Goal: Information Seeking & Learning: Learn about a topic

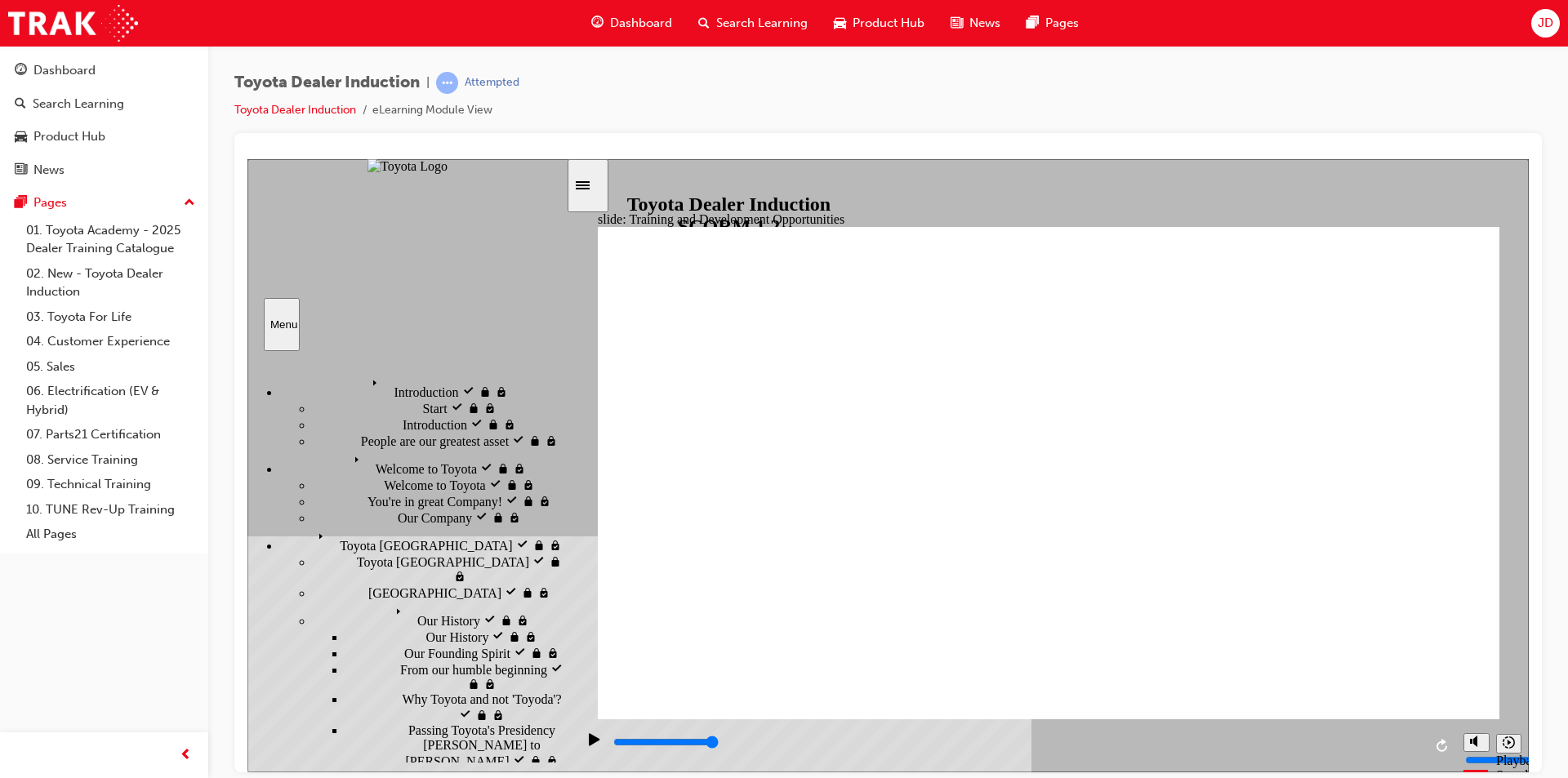
scroll to position [681, 0]
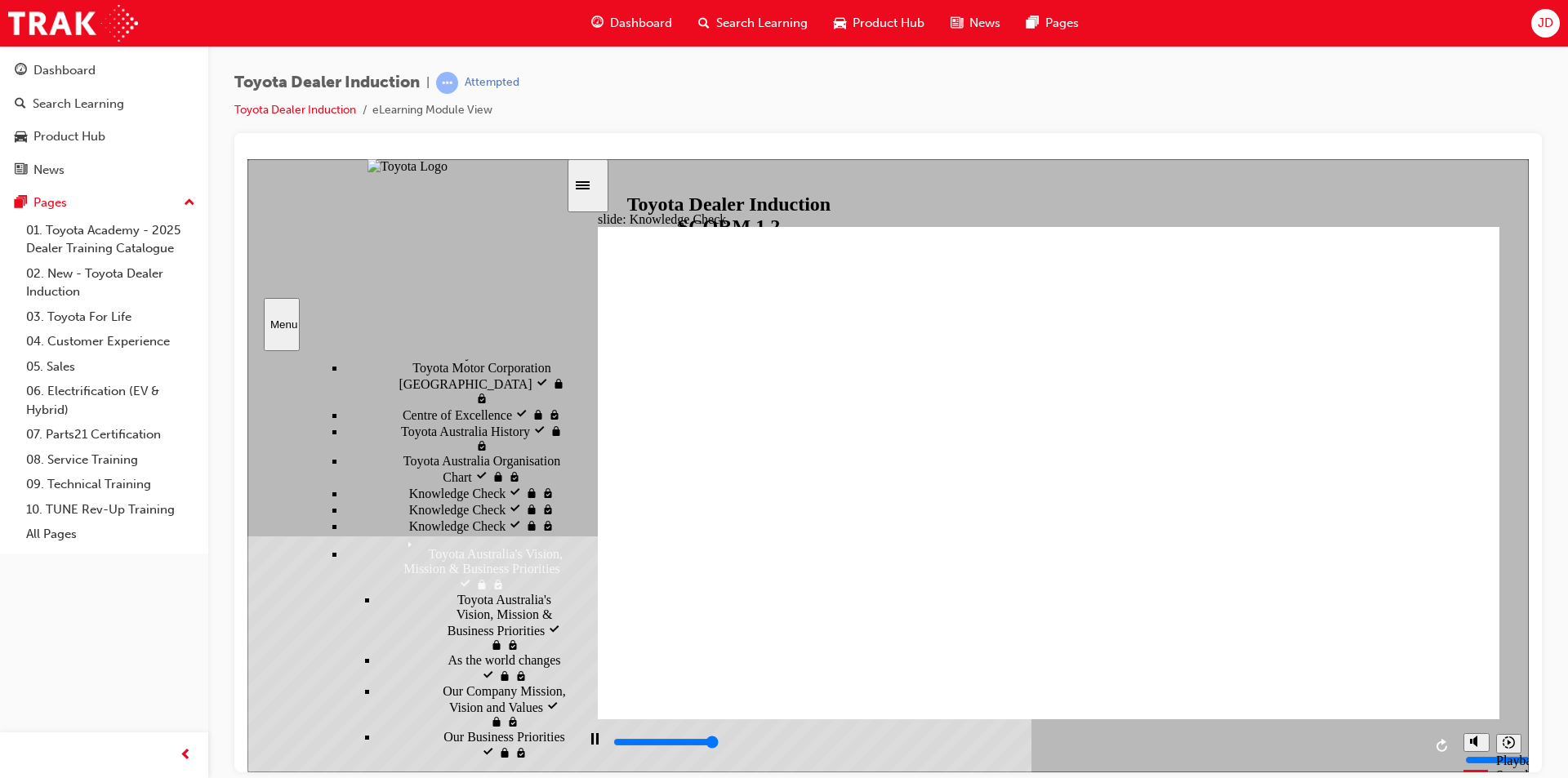
type input "5000"
radio input "true"
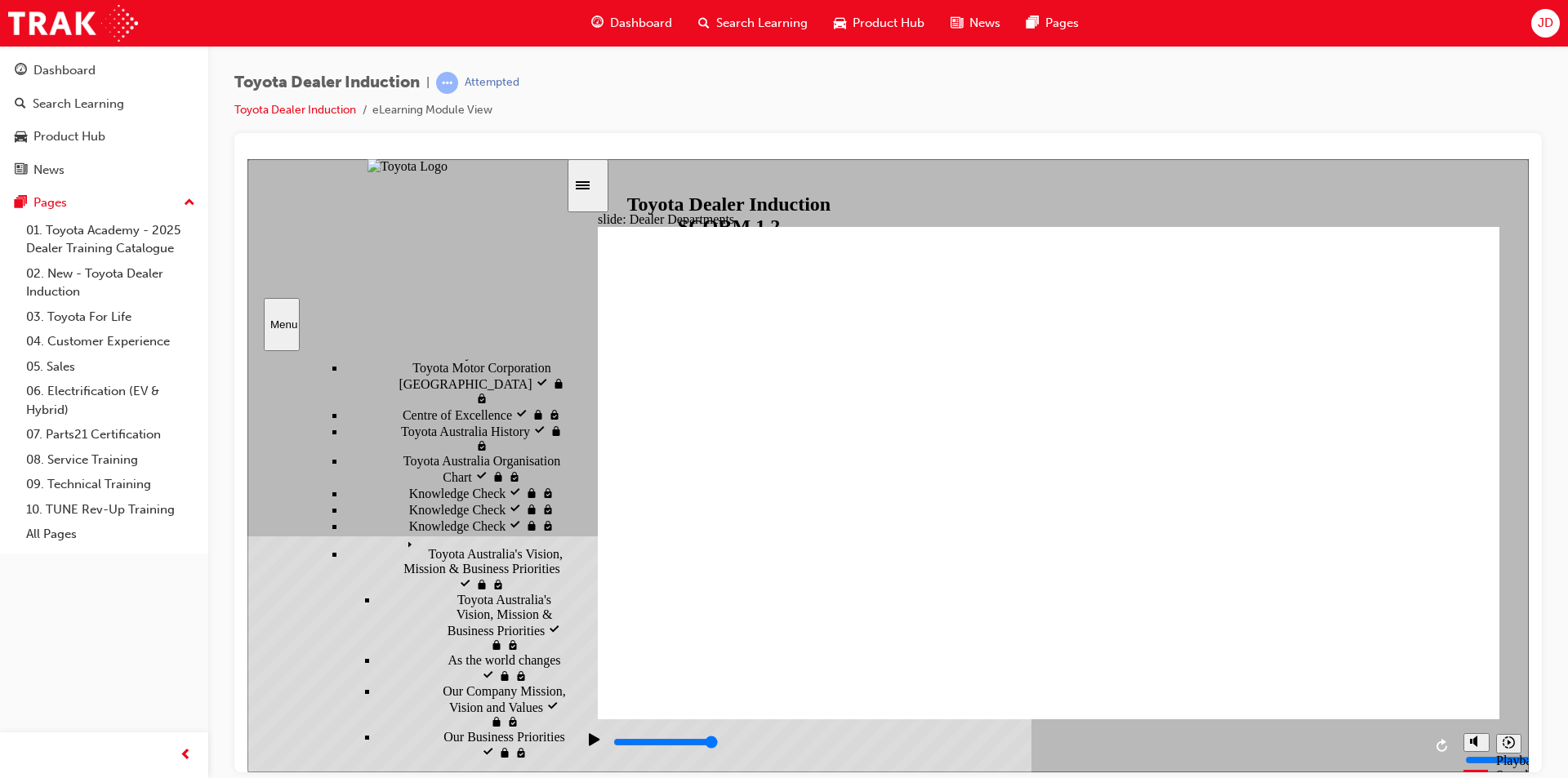
type input "11300"
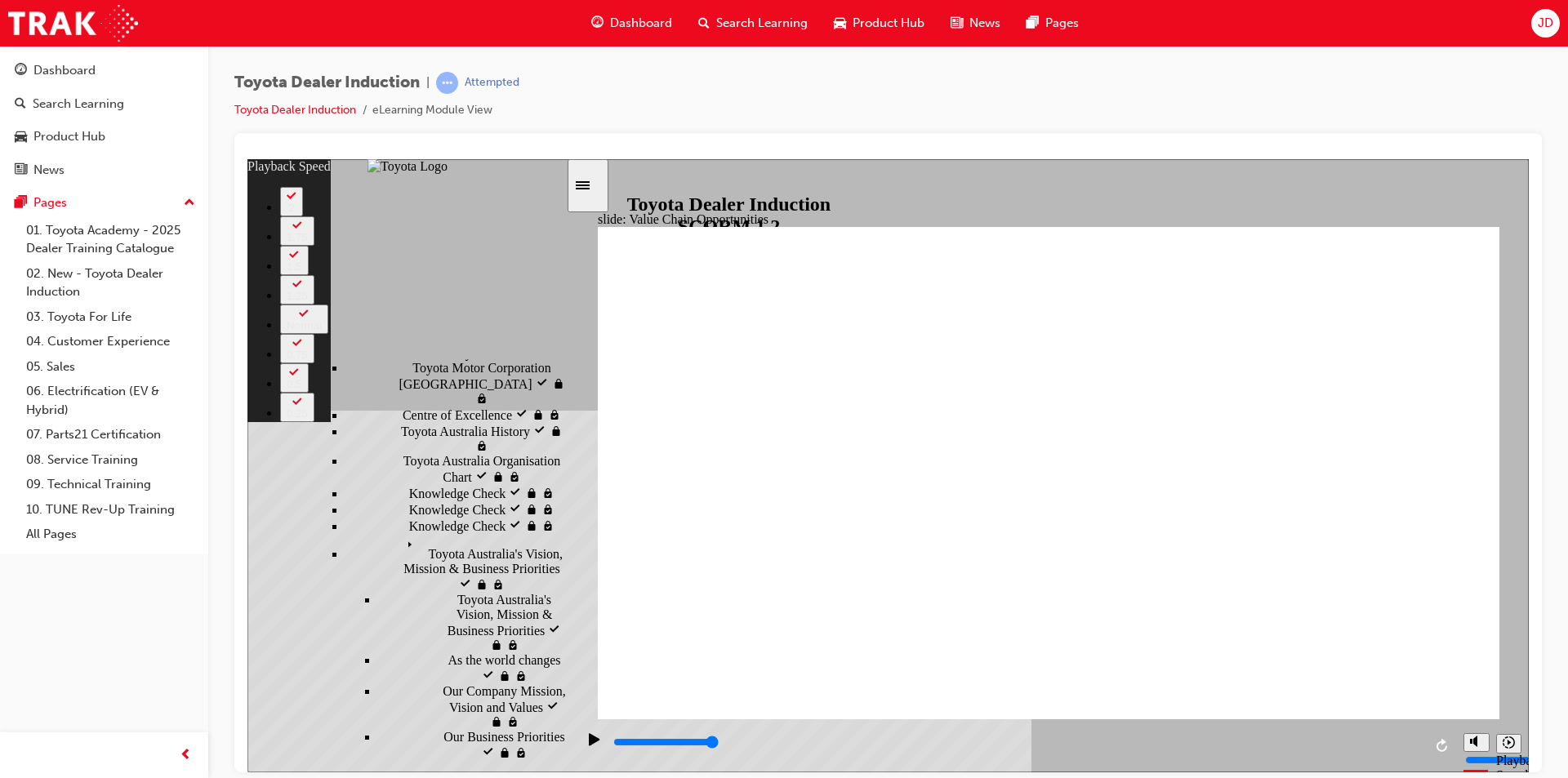
type input "64"
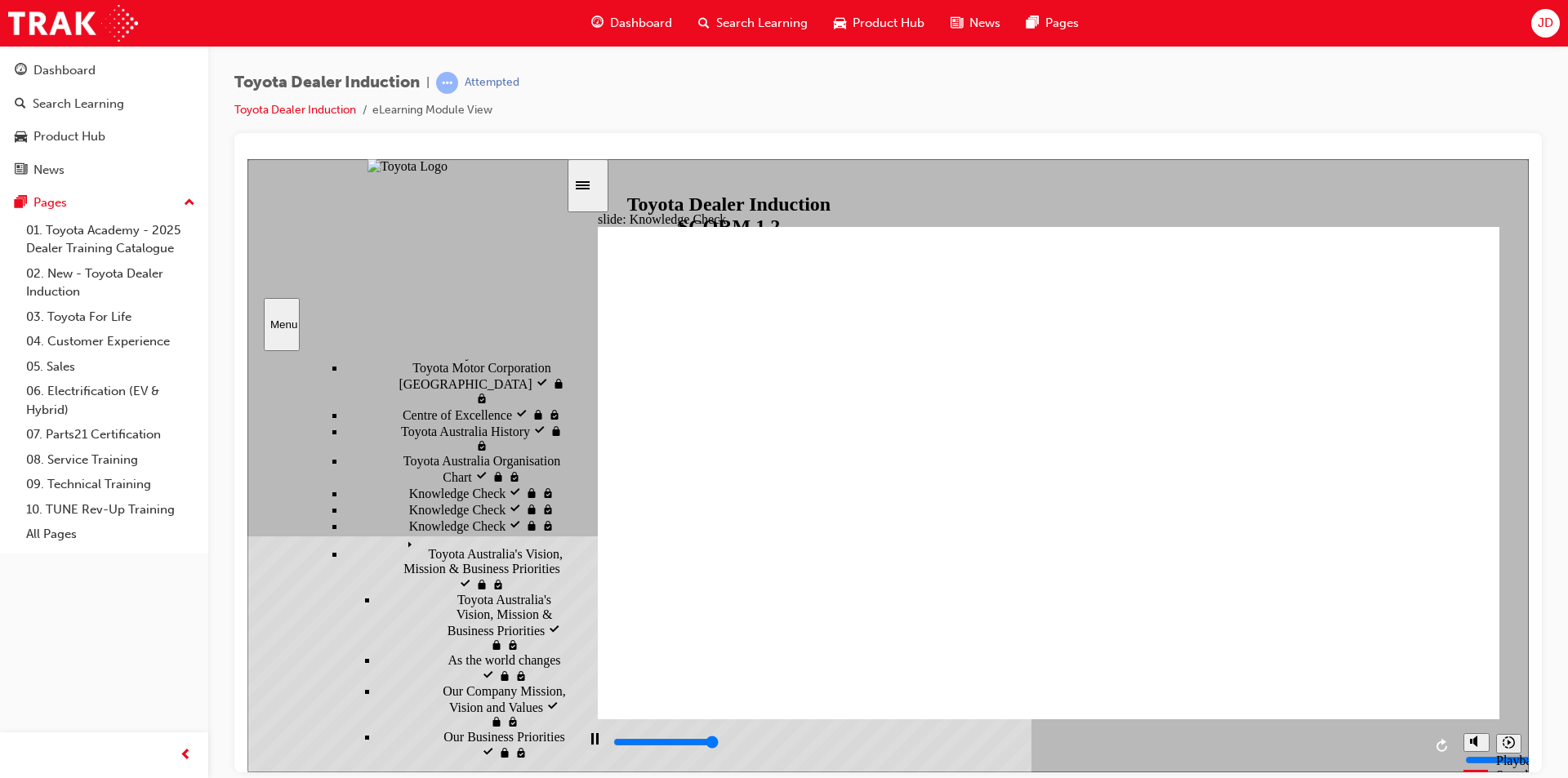
type input "5000"
radio input "true"
type input "5000"
radio input "true"
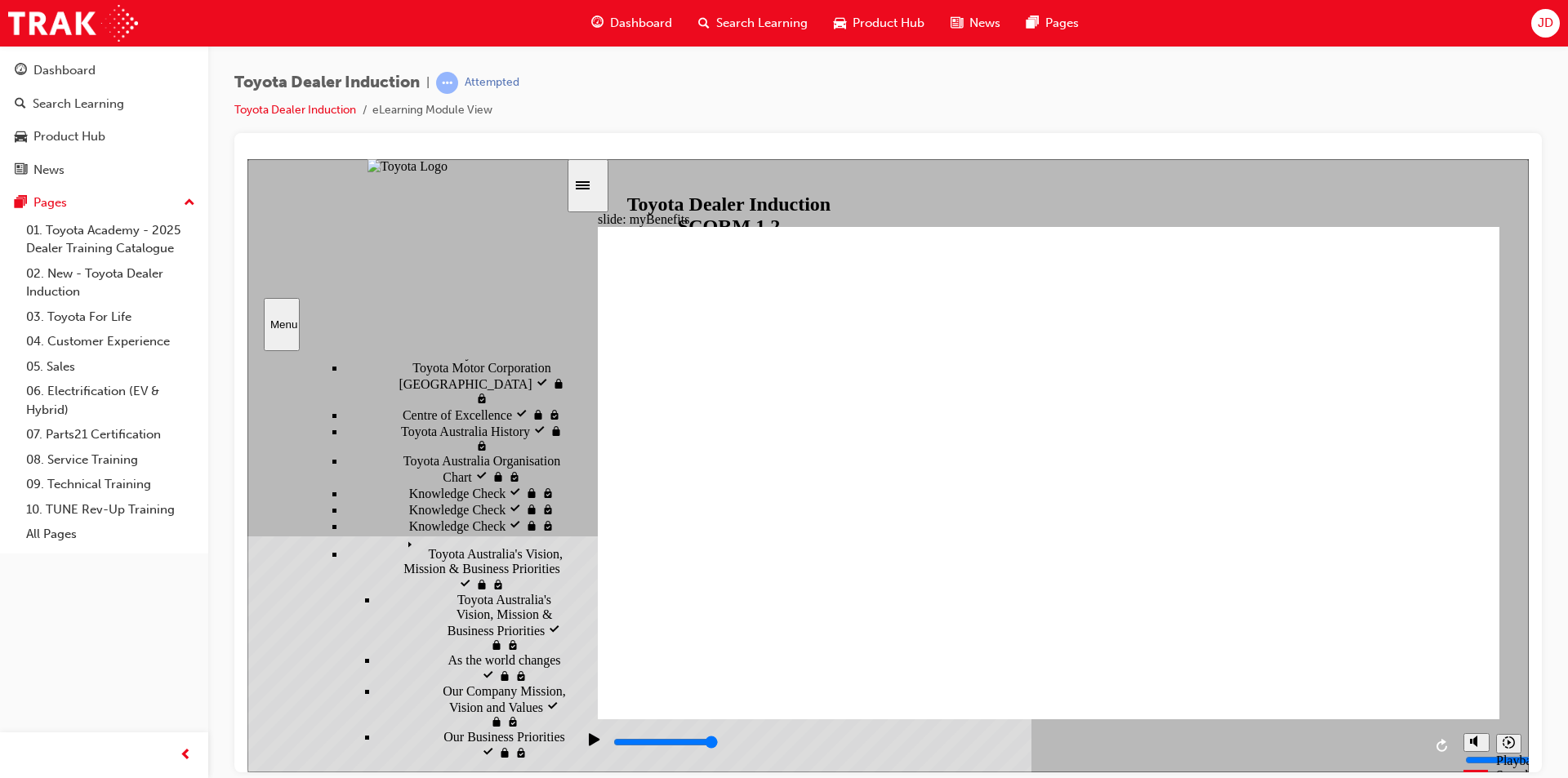
type input "5000"
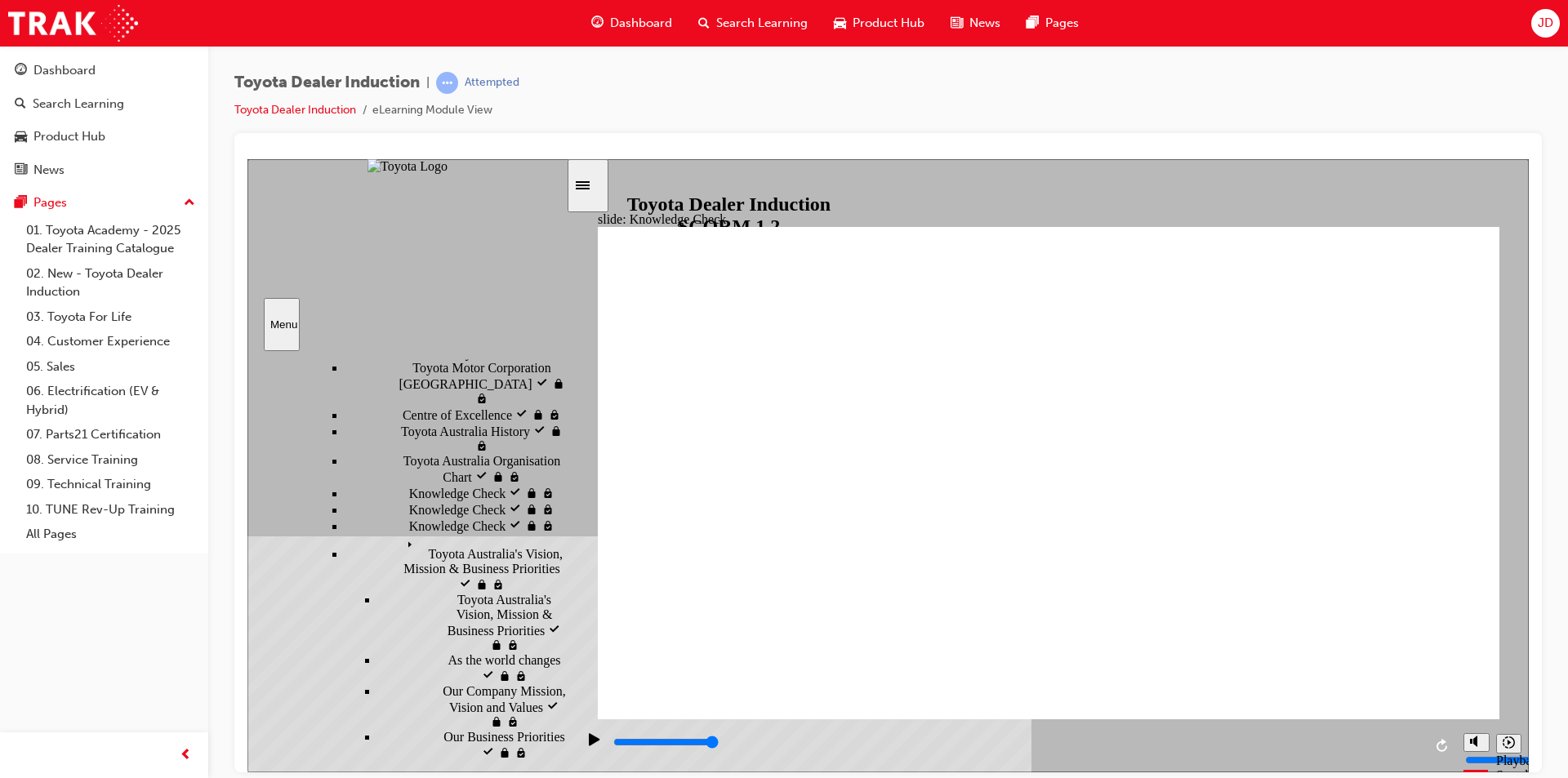
type input "T"
type input "To"
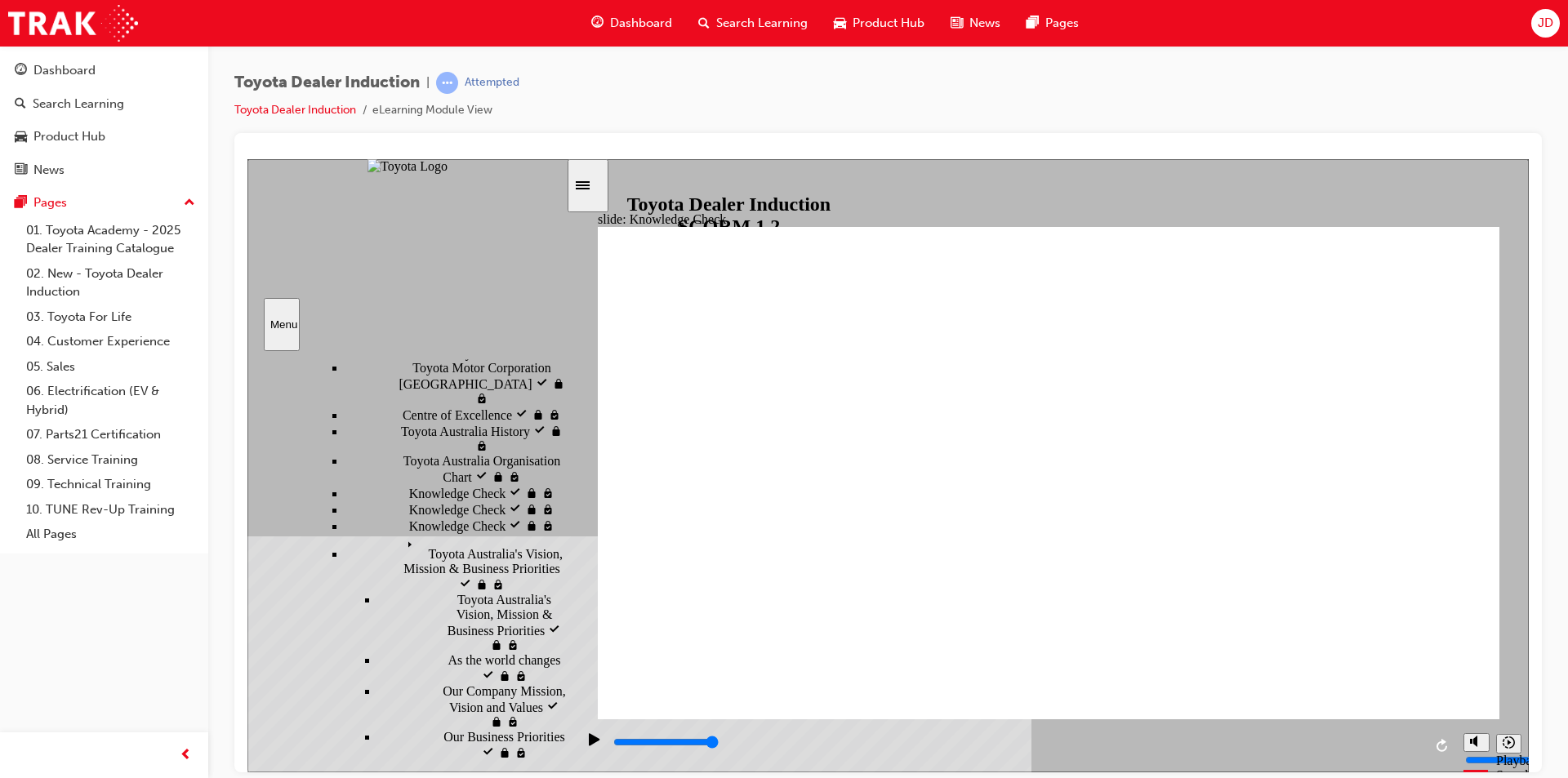
type input "Toy"
type input "Toyo"
type input "Toyot"
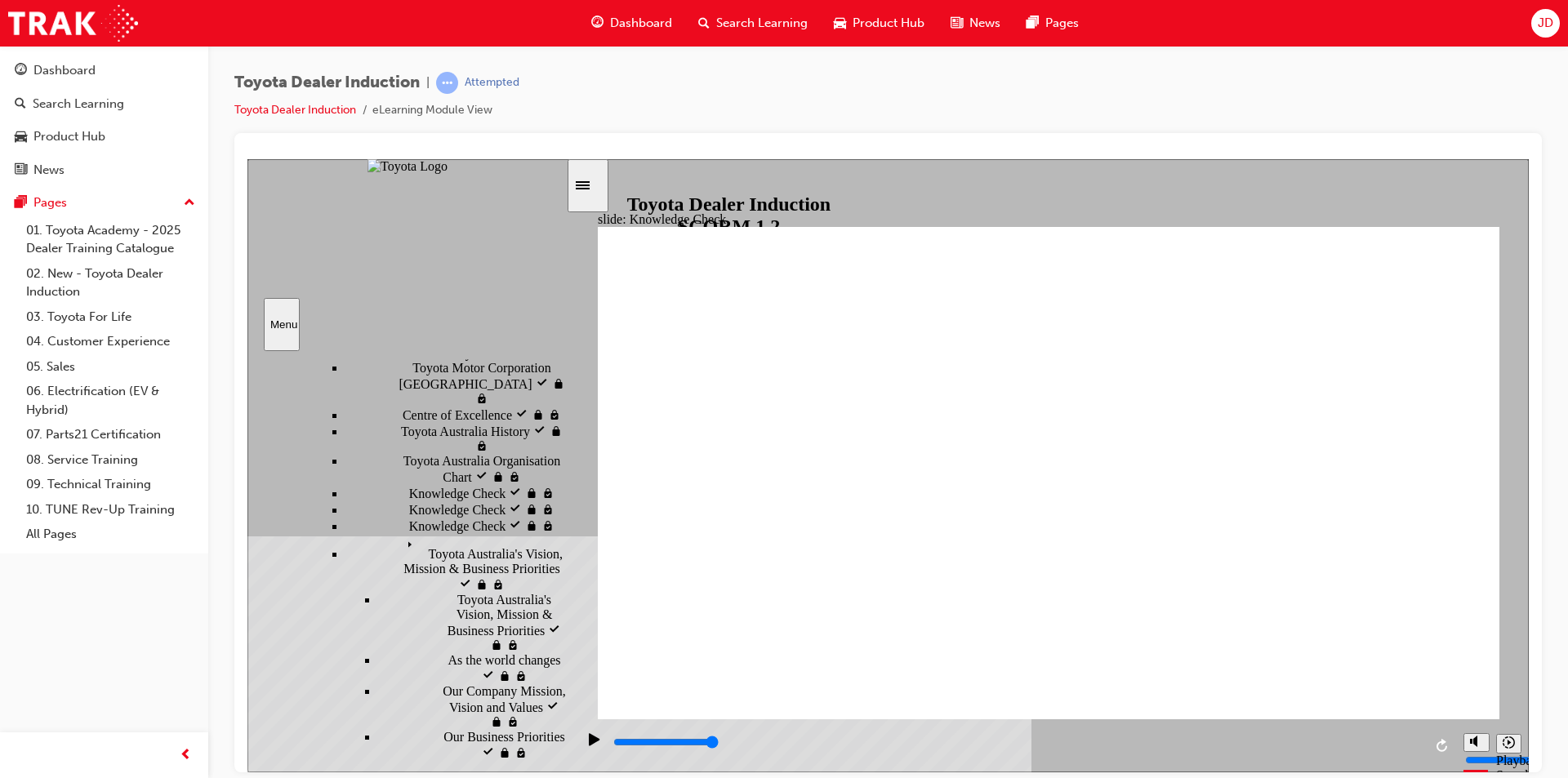
type input "Toyot"
type input "Toyota"
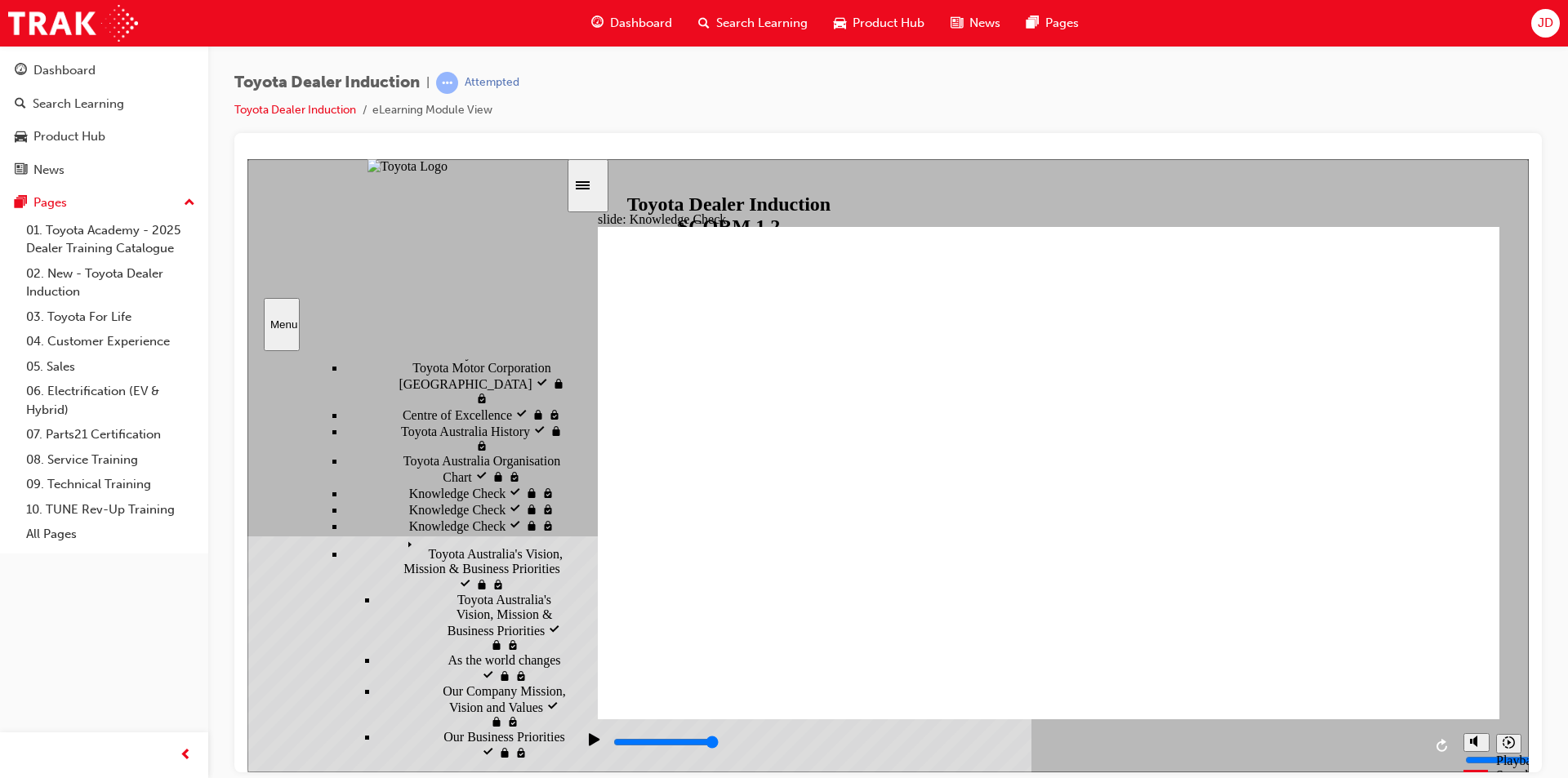
type input "Toyota C"
type input "Toyota Ce"
type input "Toyota Cen"
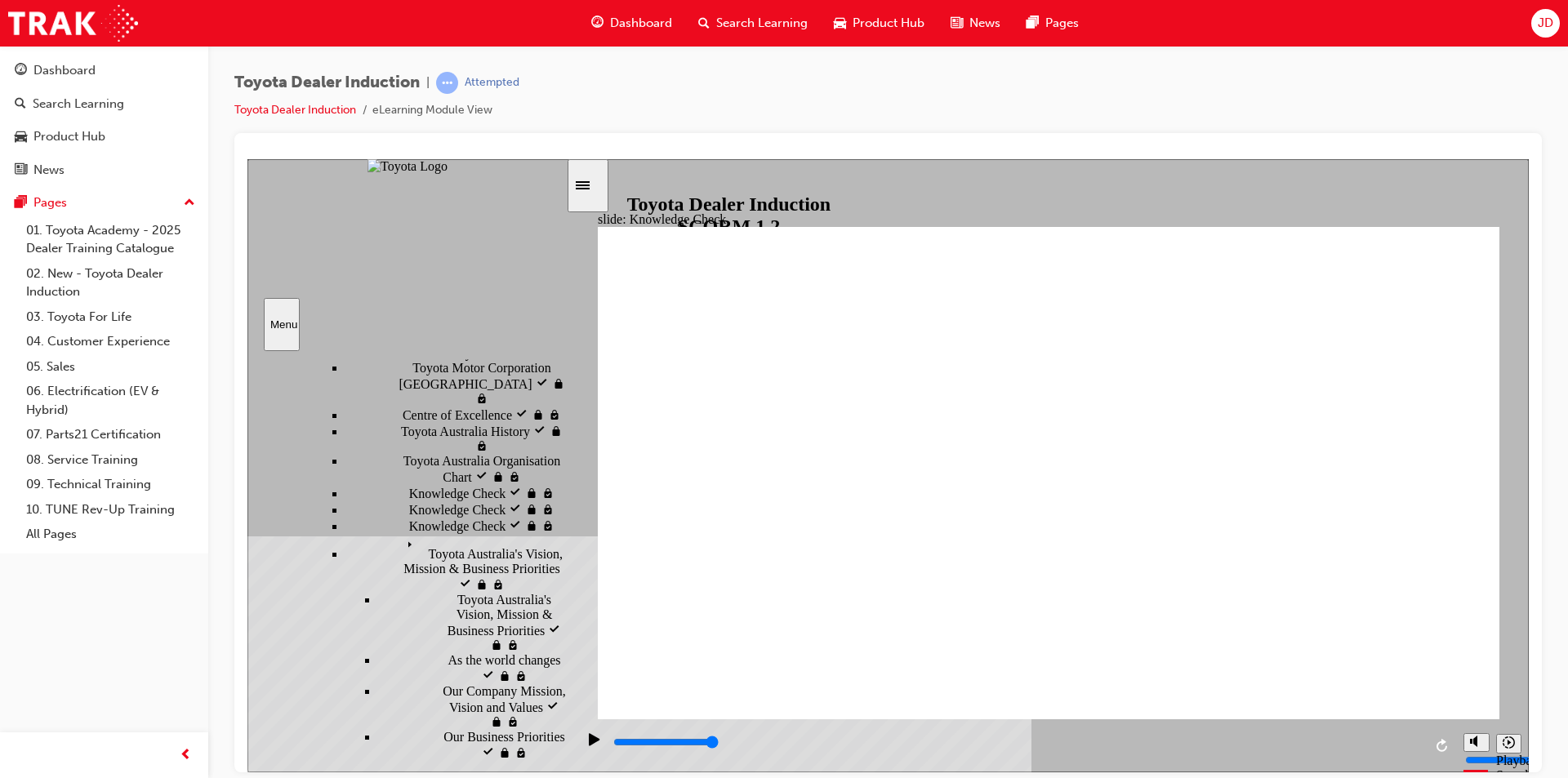
type input "Toyota Cen"
type input "Toyota Cent"
type input "Toyota Centr"
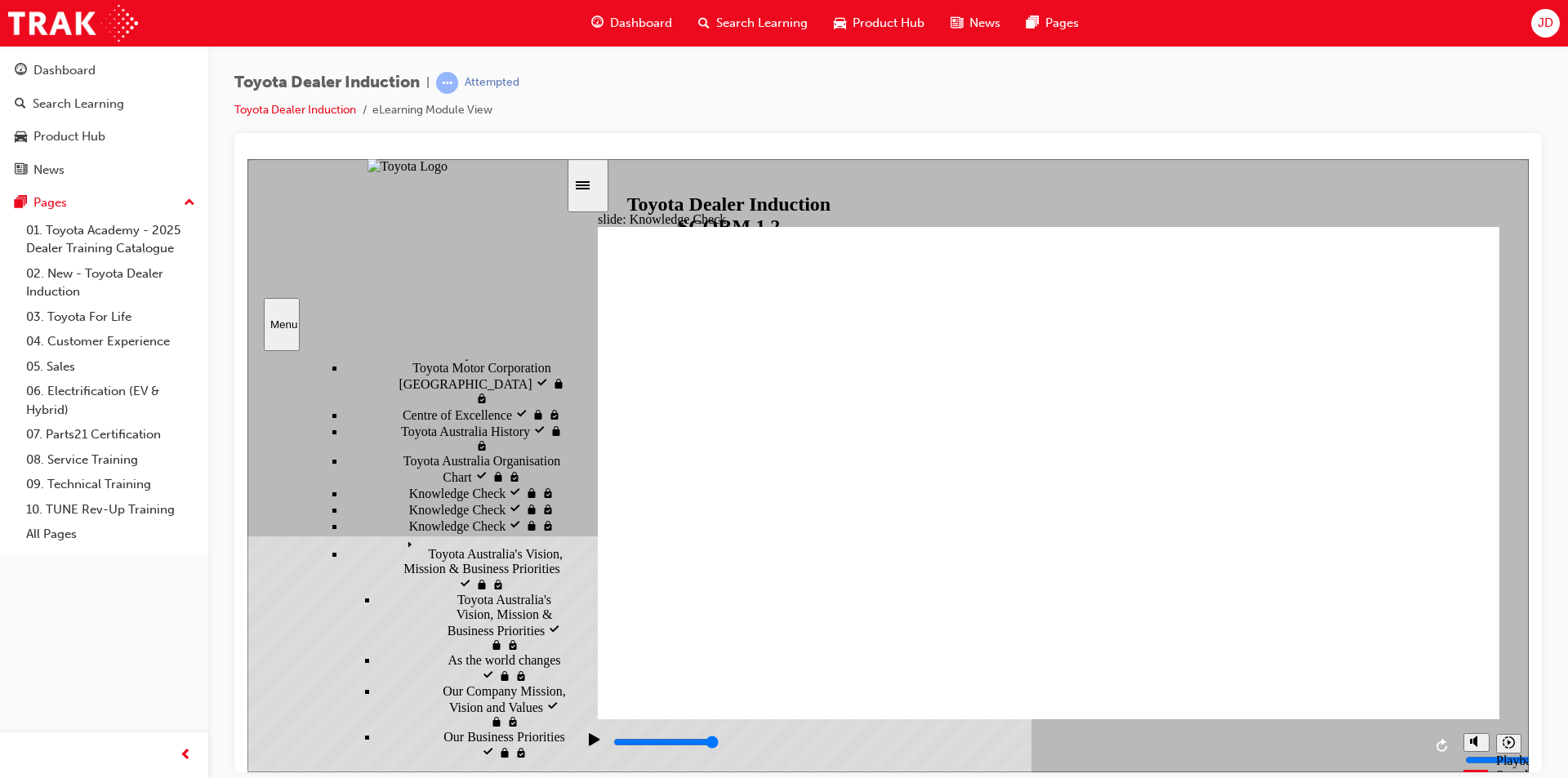
type input "Toyota Centra"
type input "Toyota Central"
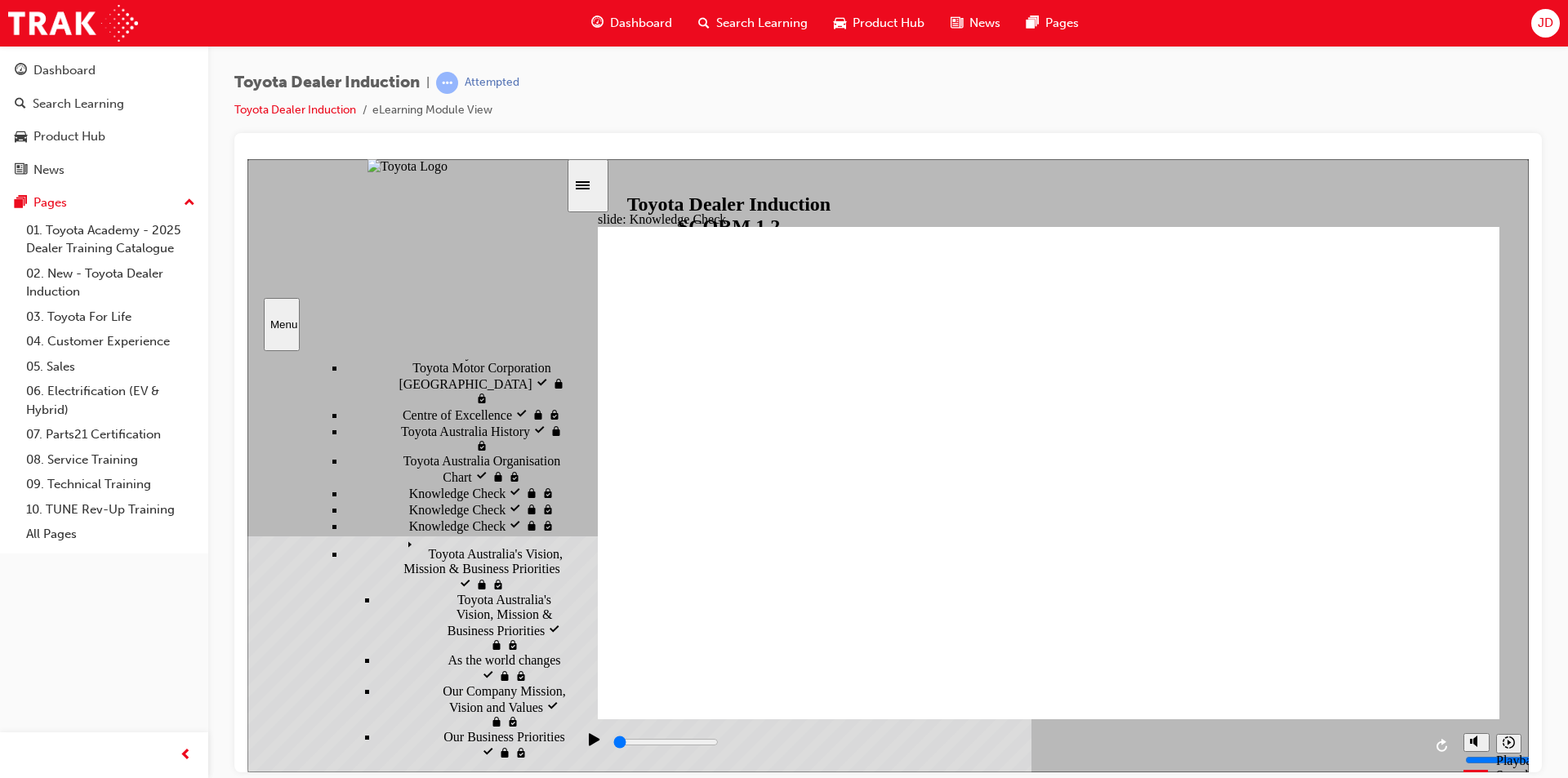
scroll to position [536, 0]
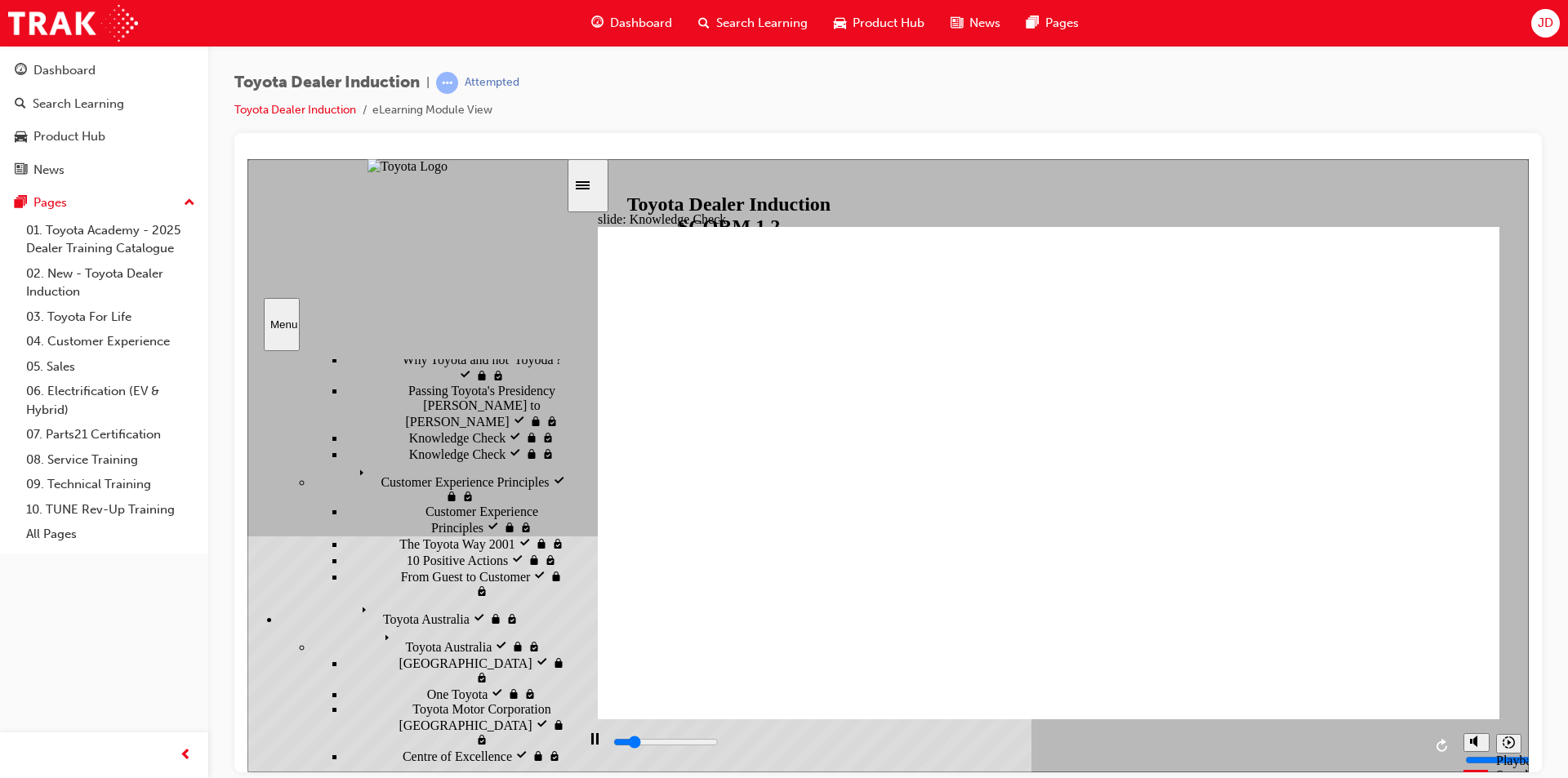
type input "800"
type input "Toyota Central"
type input "800"
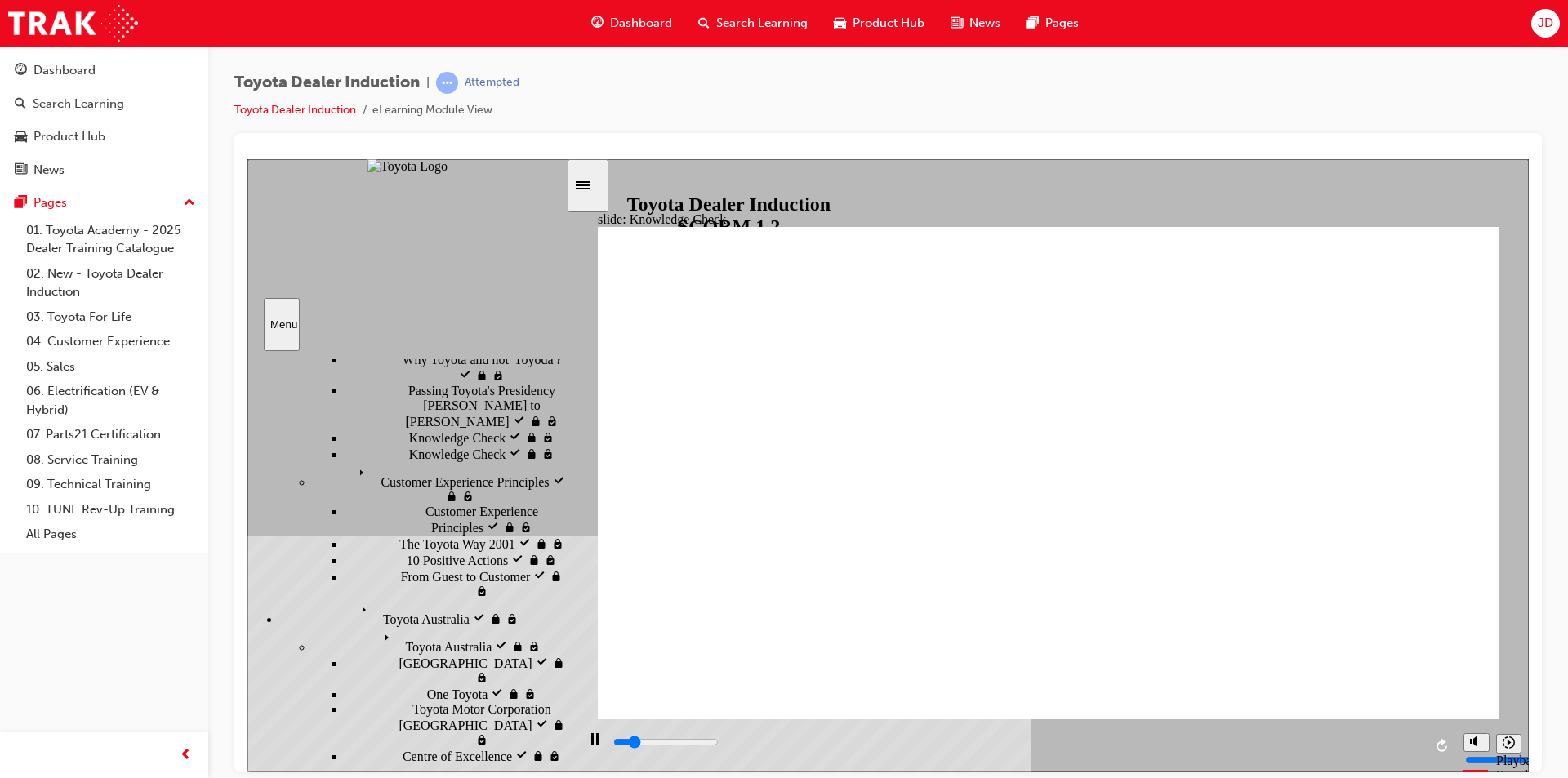
type input "Toyota Central"
type input "2200"
type input "Toyota Centra"
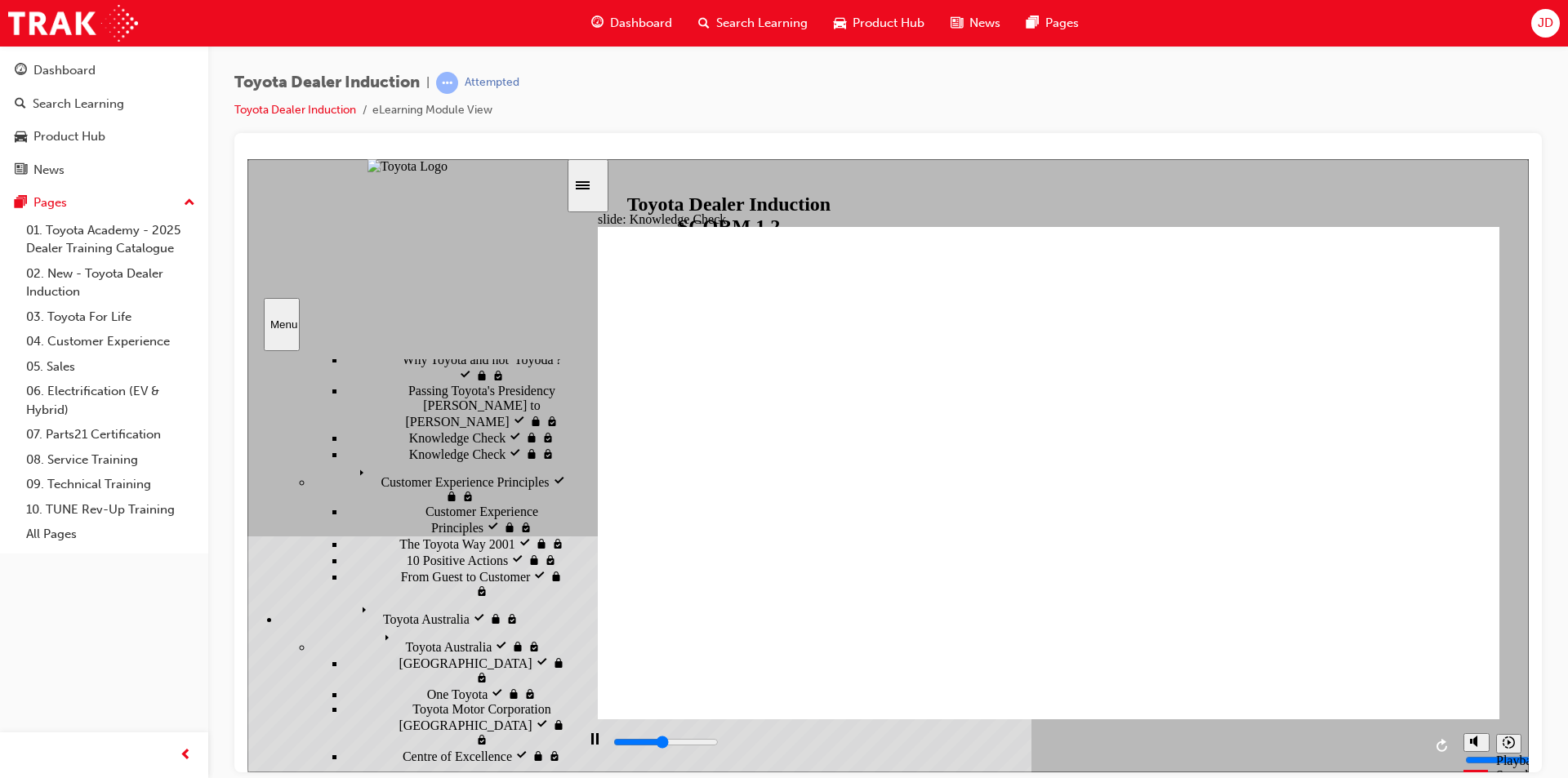
type input "2400"
type input "Toyota Centr"
type input "2600"
type input "Toyota Cent"
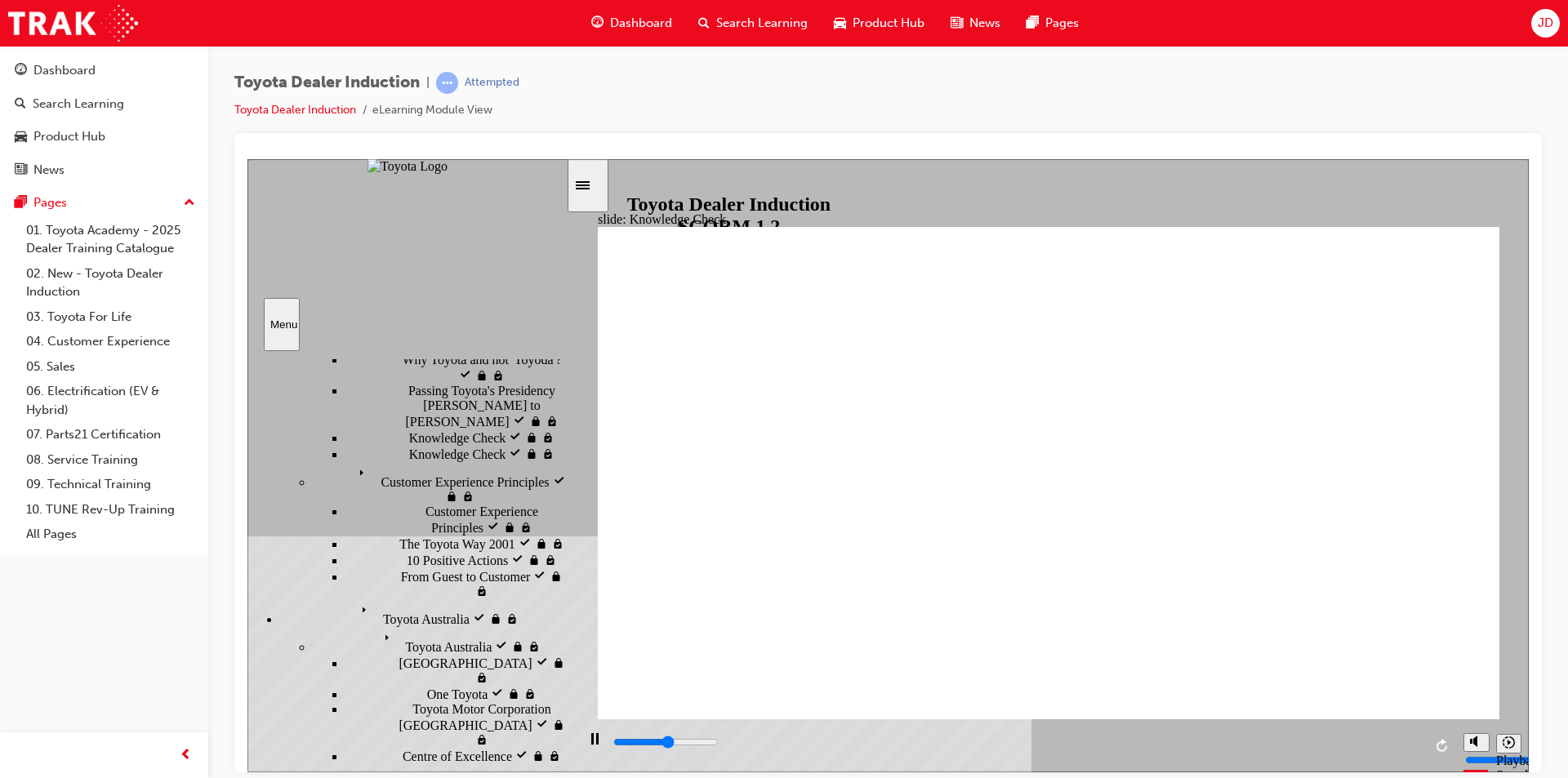
type input "Toyota Cent"
type input "2800"
type input "Toyota Cen"
type input "3000"
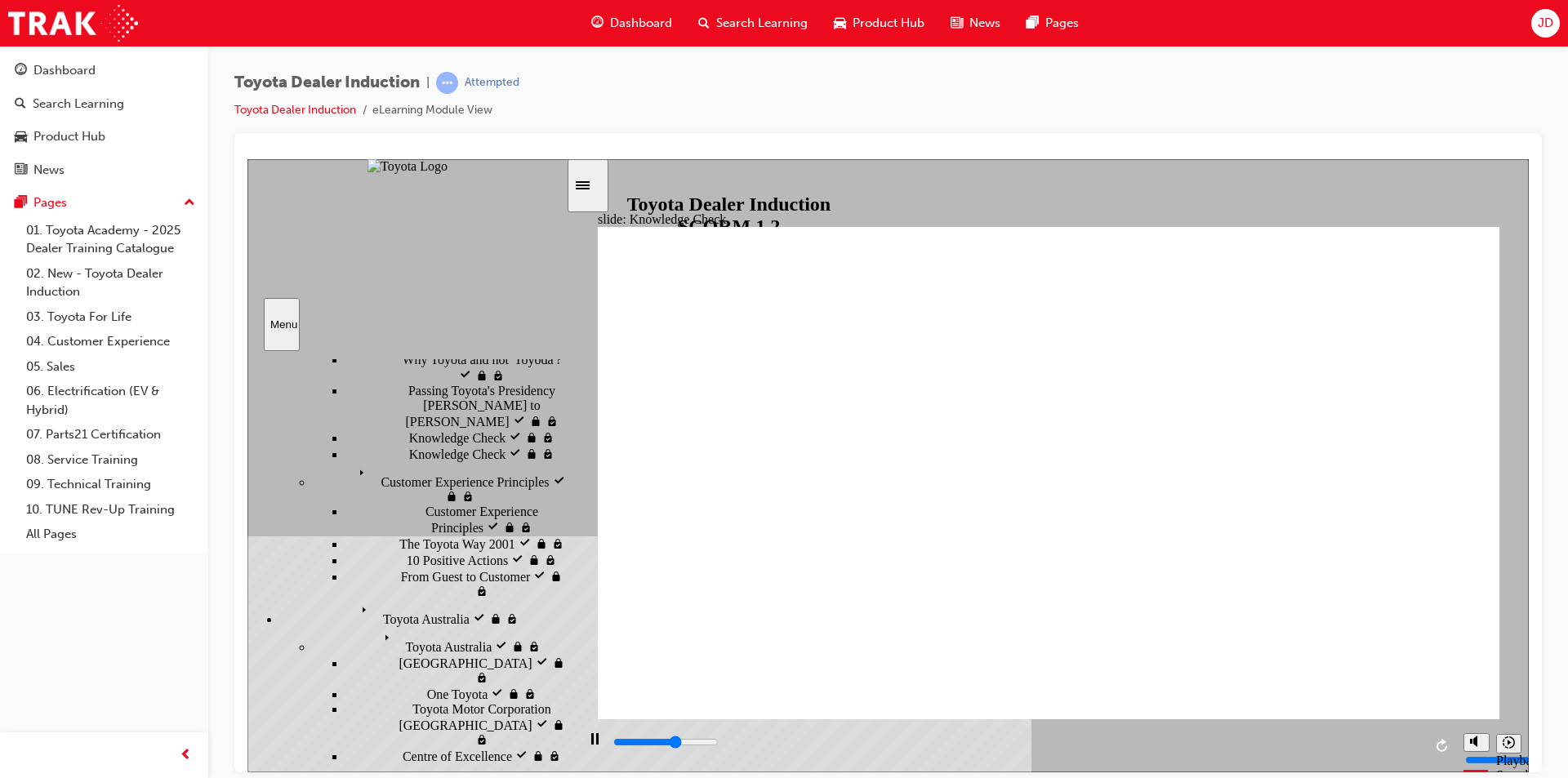
type input "Toyota Ce"
type input "3200"
type input "Toyota C"
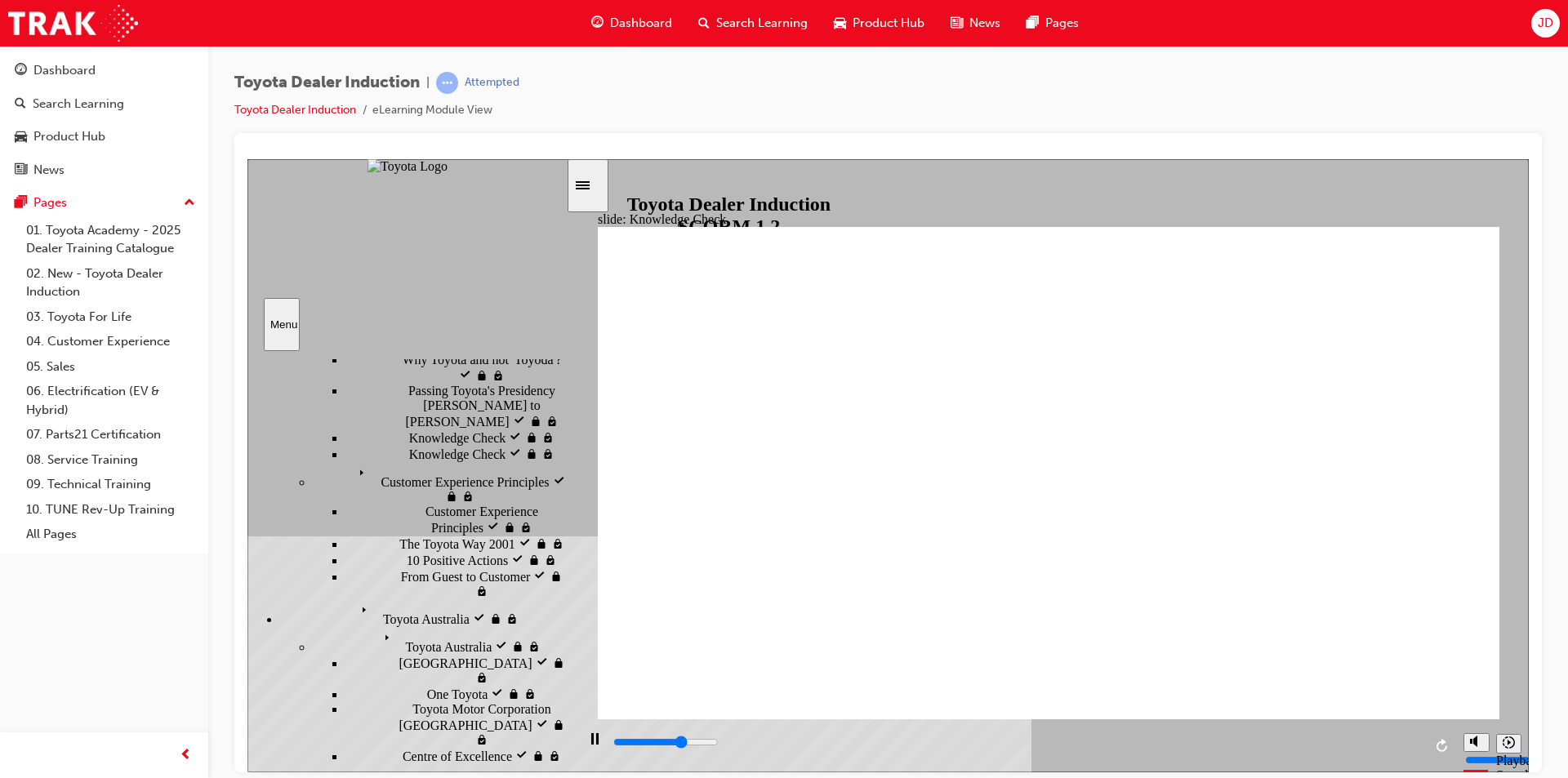
type input "3300"
type input "Toyota"
type input "3400"
type input "Toyota"
type input "3500"
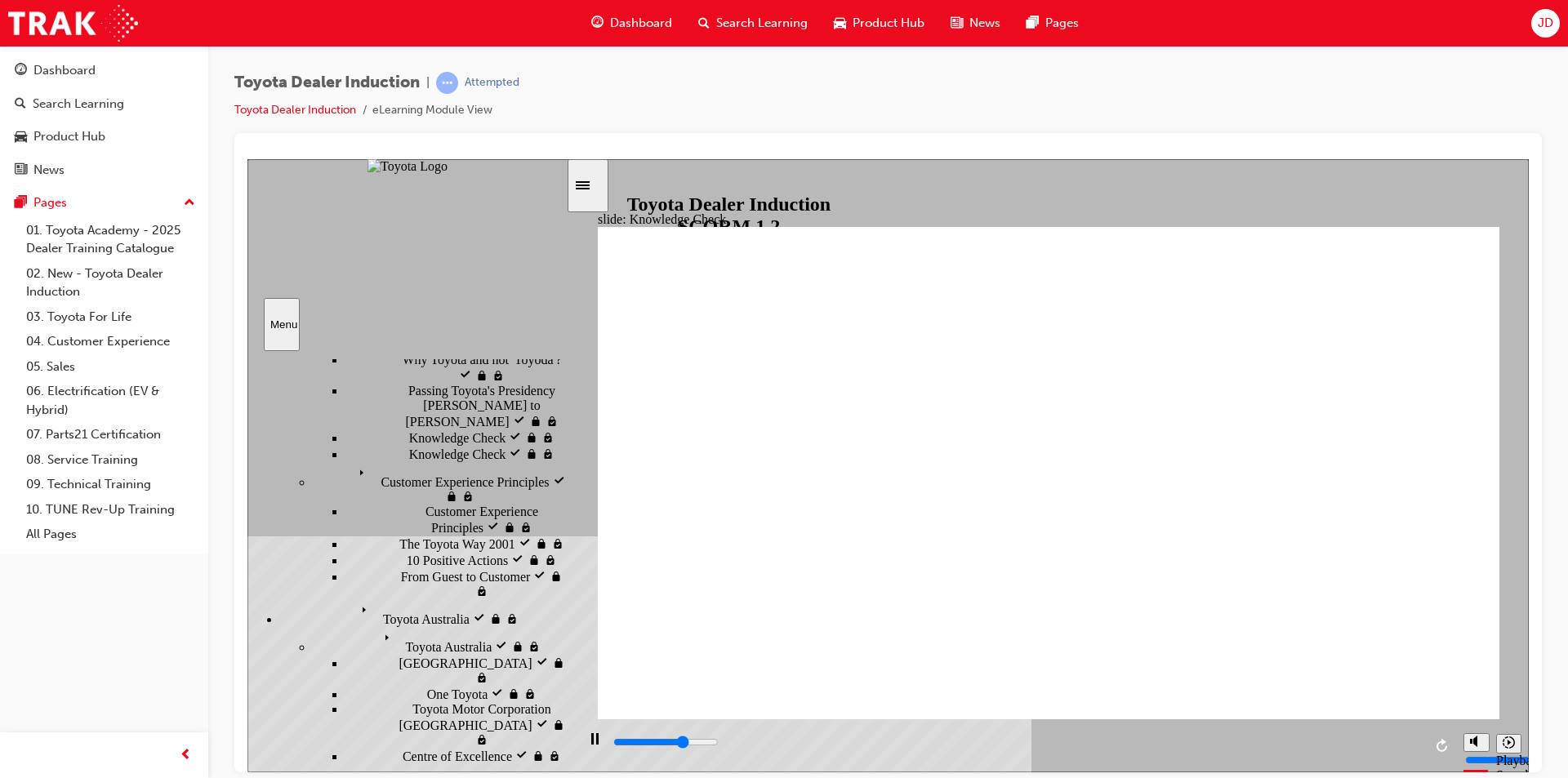
type input "Toyota E"
type input "3900"
type input "Toyota Em"
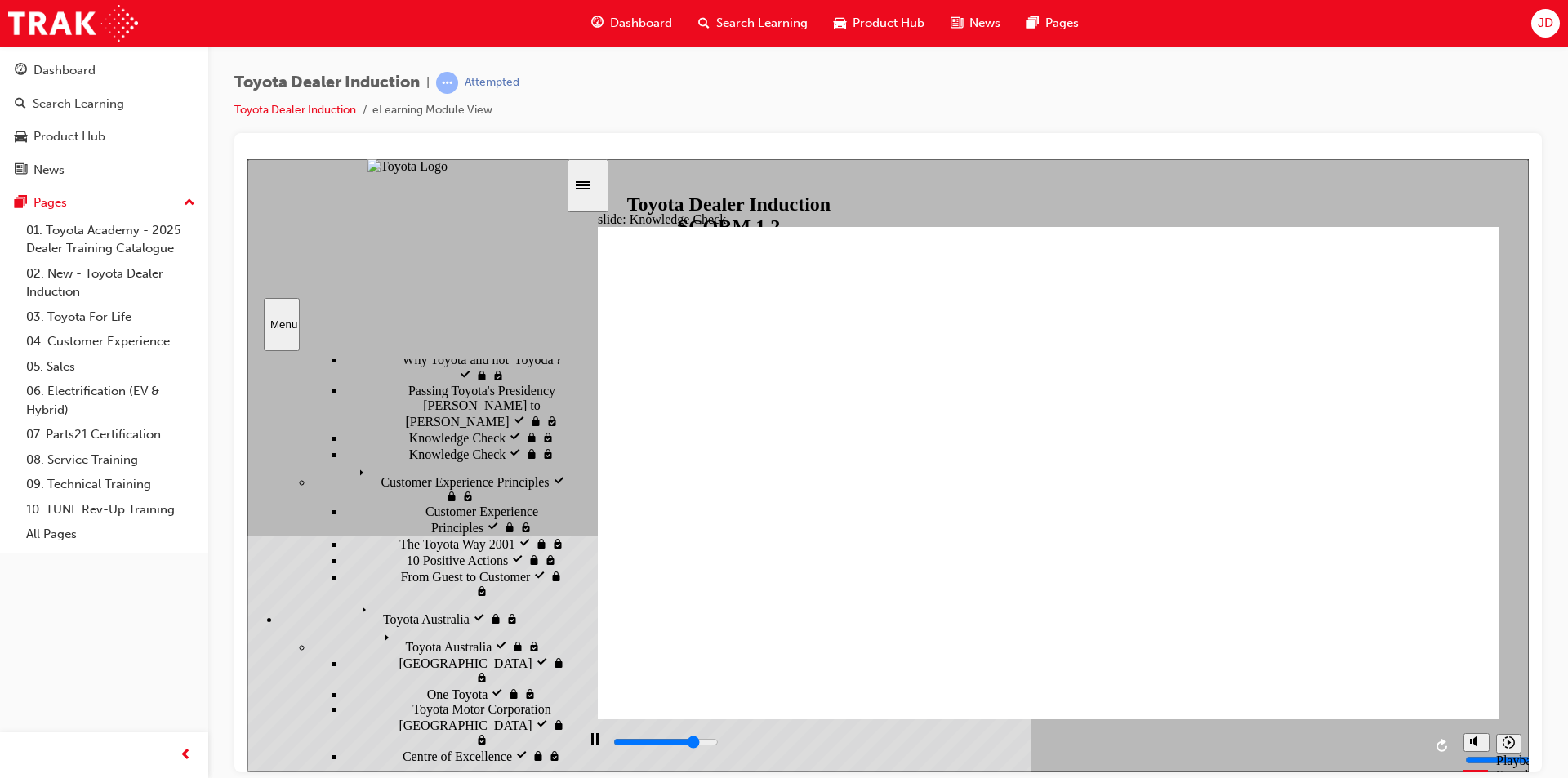
type input "4100"
type input "Toyota Emg"
type input "4300"
type input "Toyota Emga"
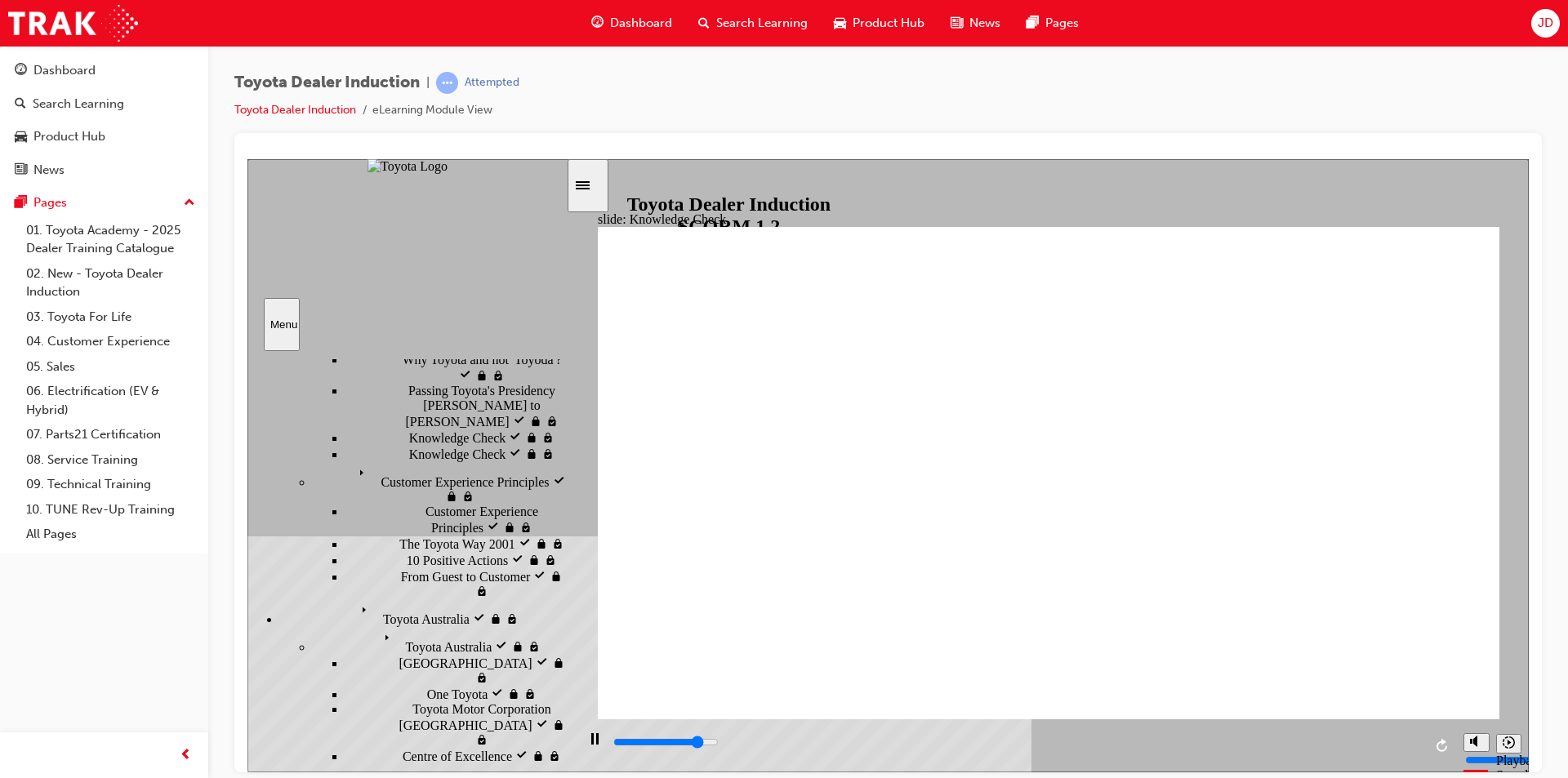
type input "Toyota Emga"
type input "5000"
type input "Toyota Emg"
type input "Toyota Em"
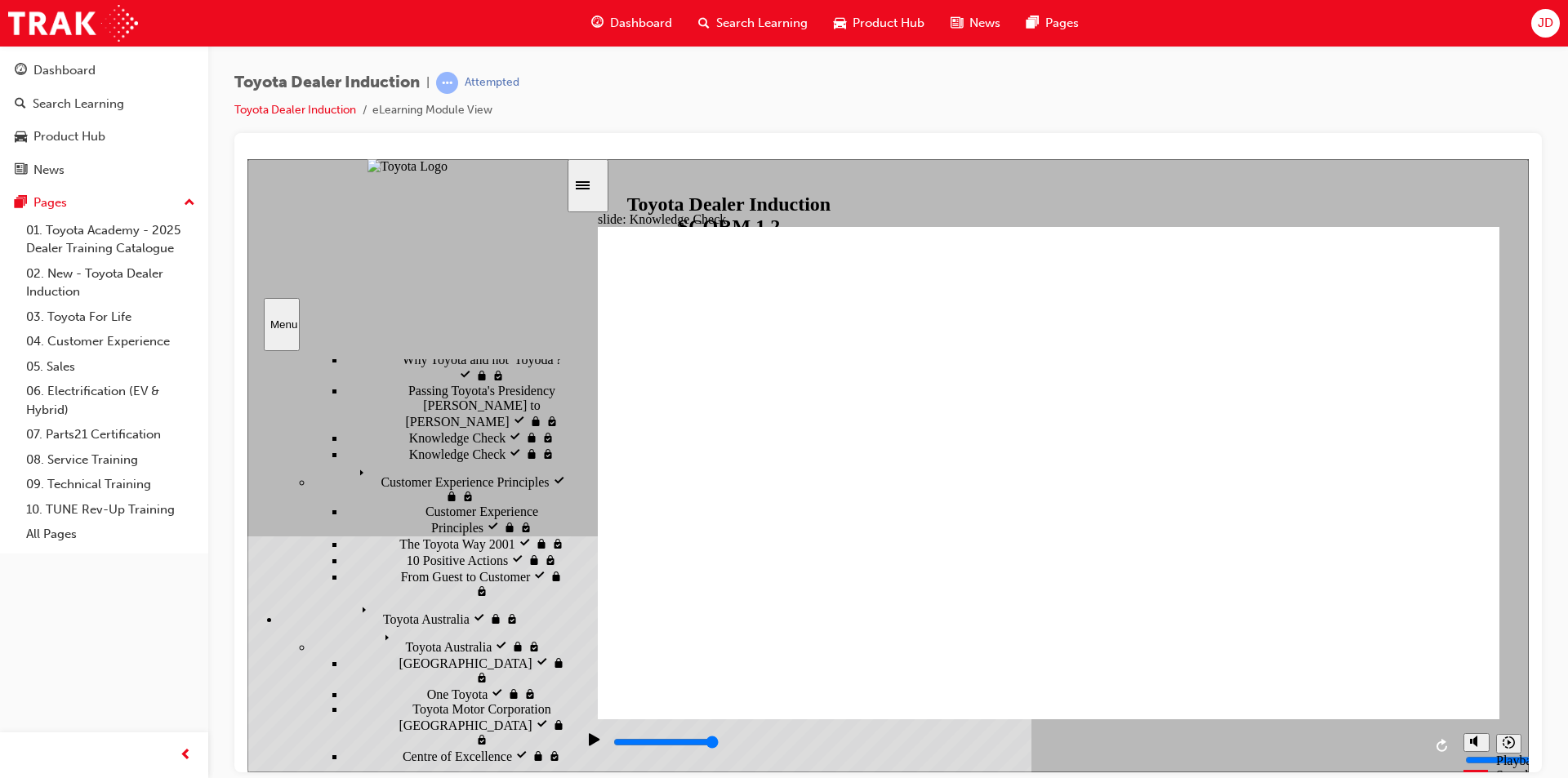
type input "Toyota Em"
type input "Toyota E"
type input "Toyota En"
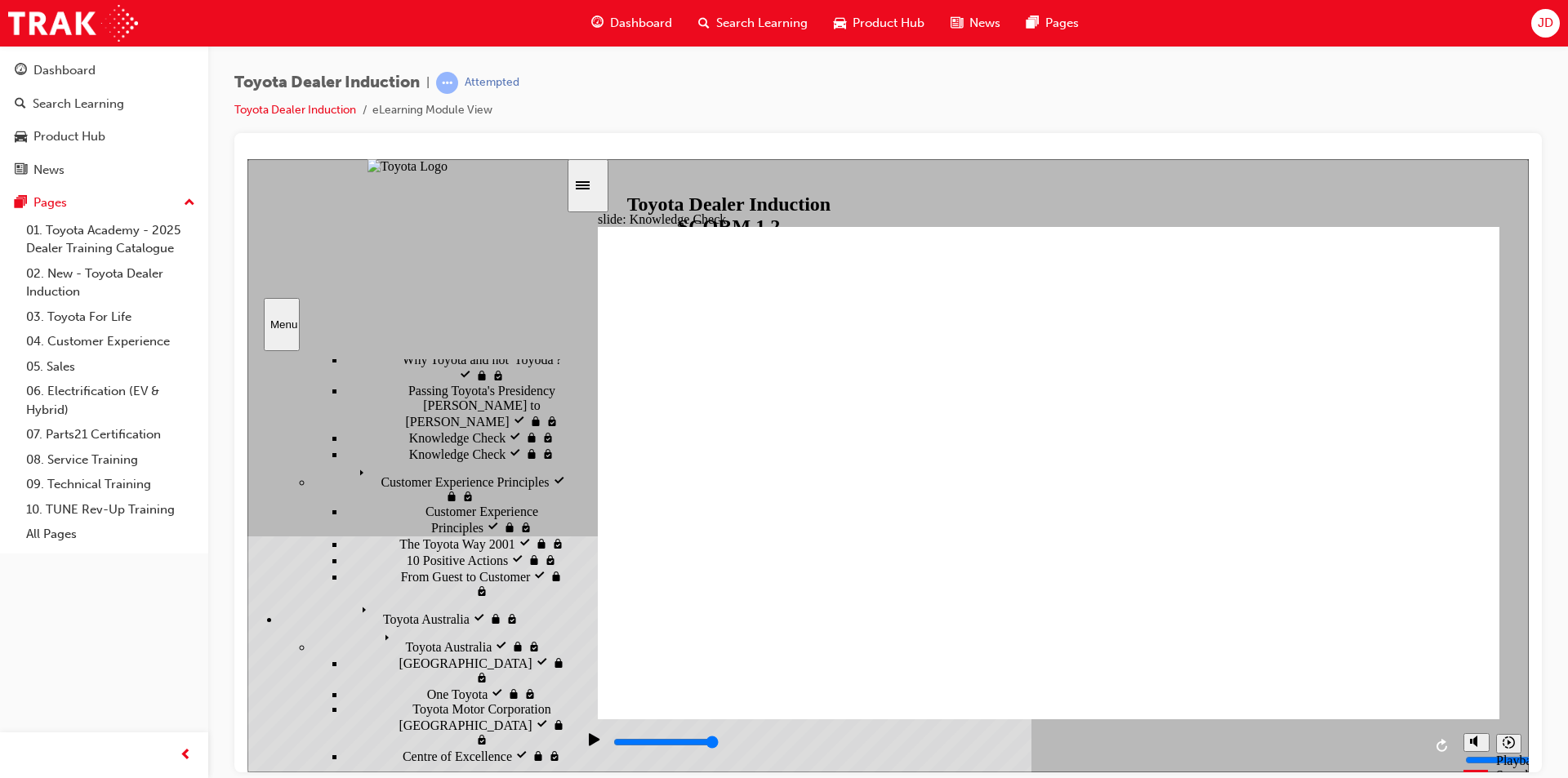
type input "Toyota Eng"
type input "Toyota Enga"
type input "Toyota Engag"
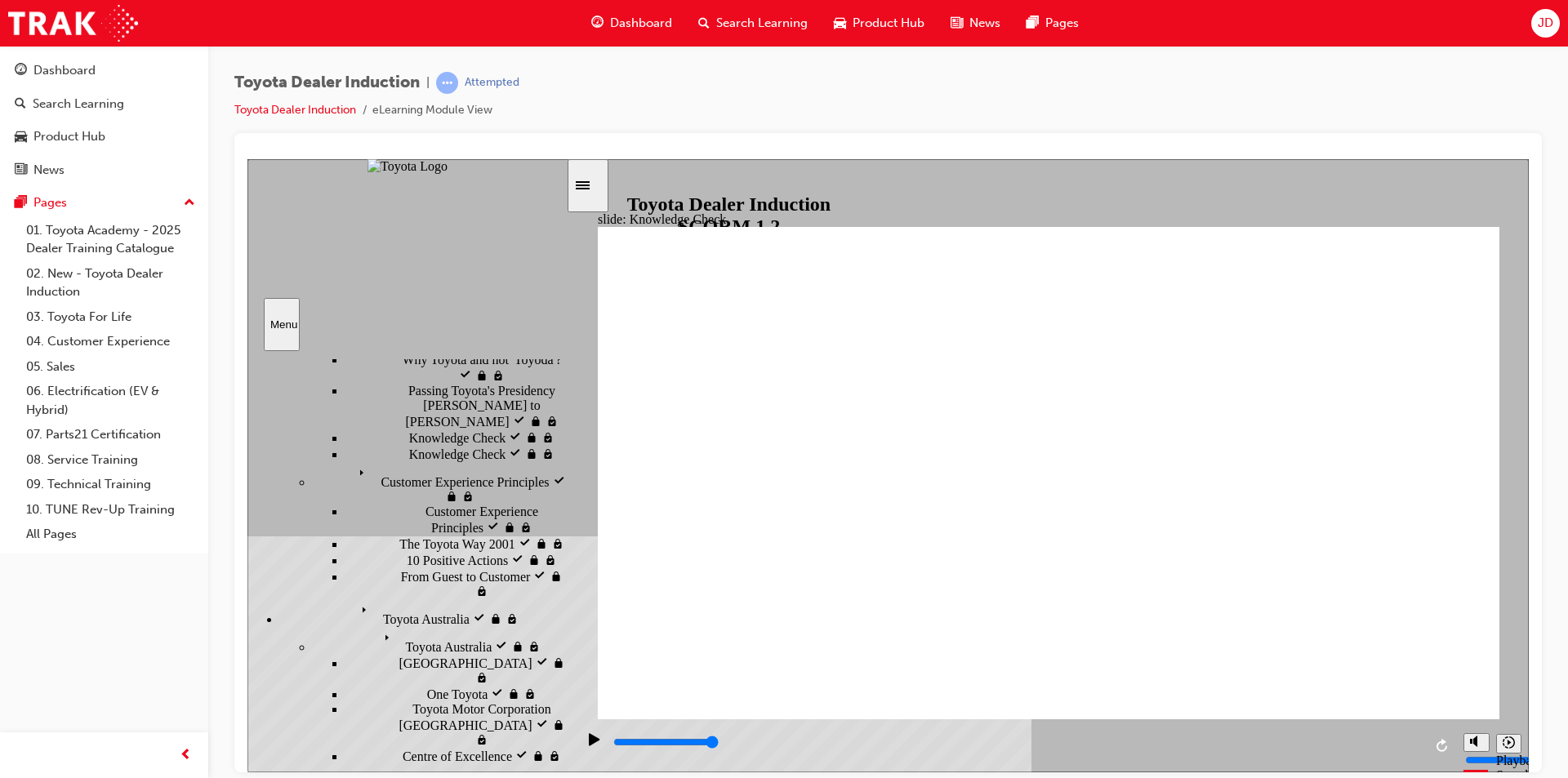
type input "Toyota Engag"
type input "Toyota Engage"
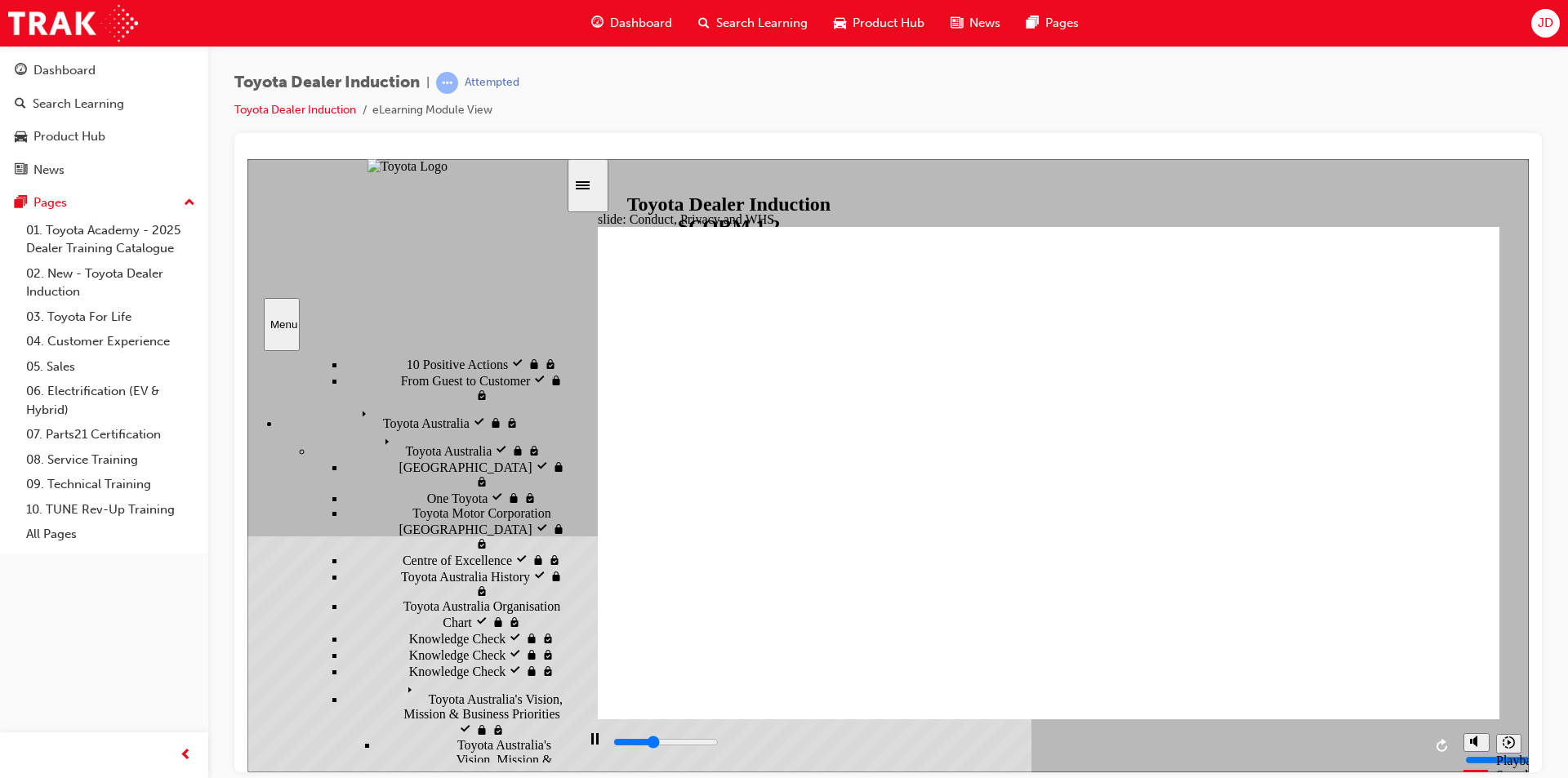
type input "8100"
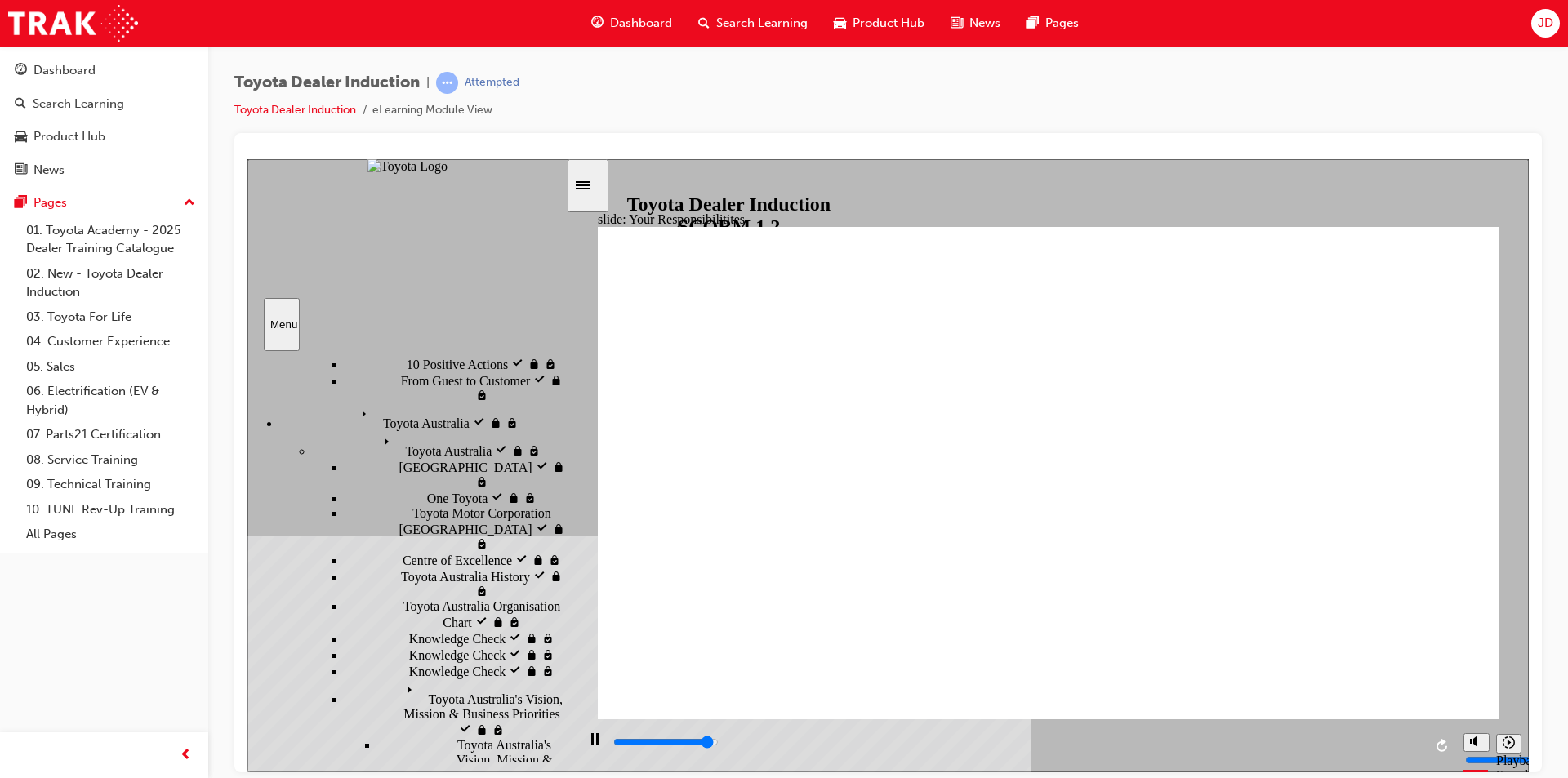
checkbox input "true"
type input "8400"
checkbox input "true"
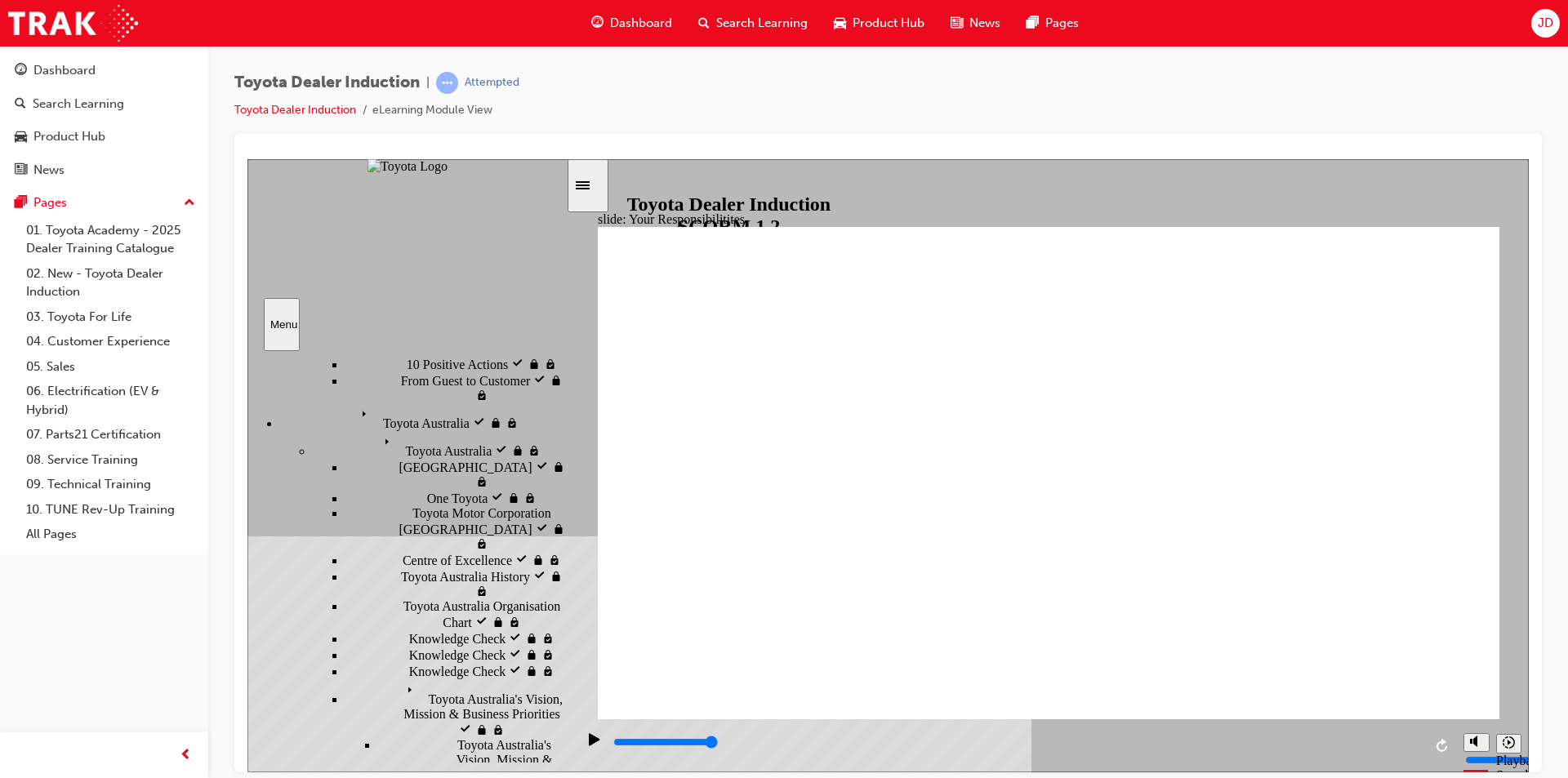
checkbox input "true"
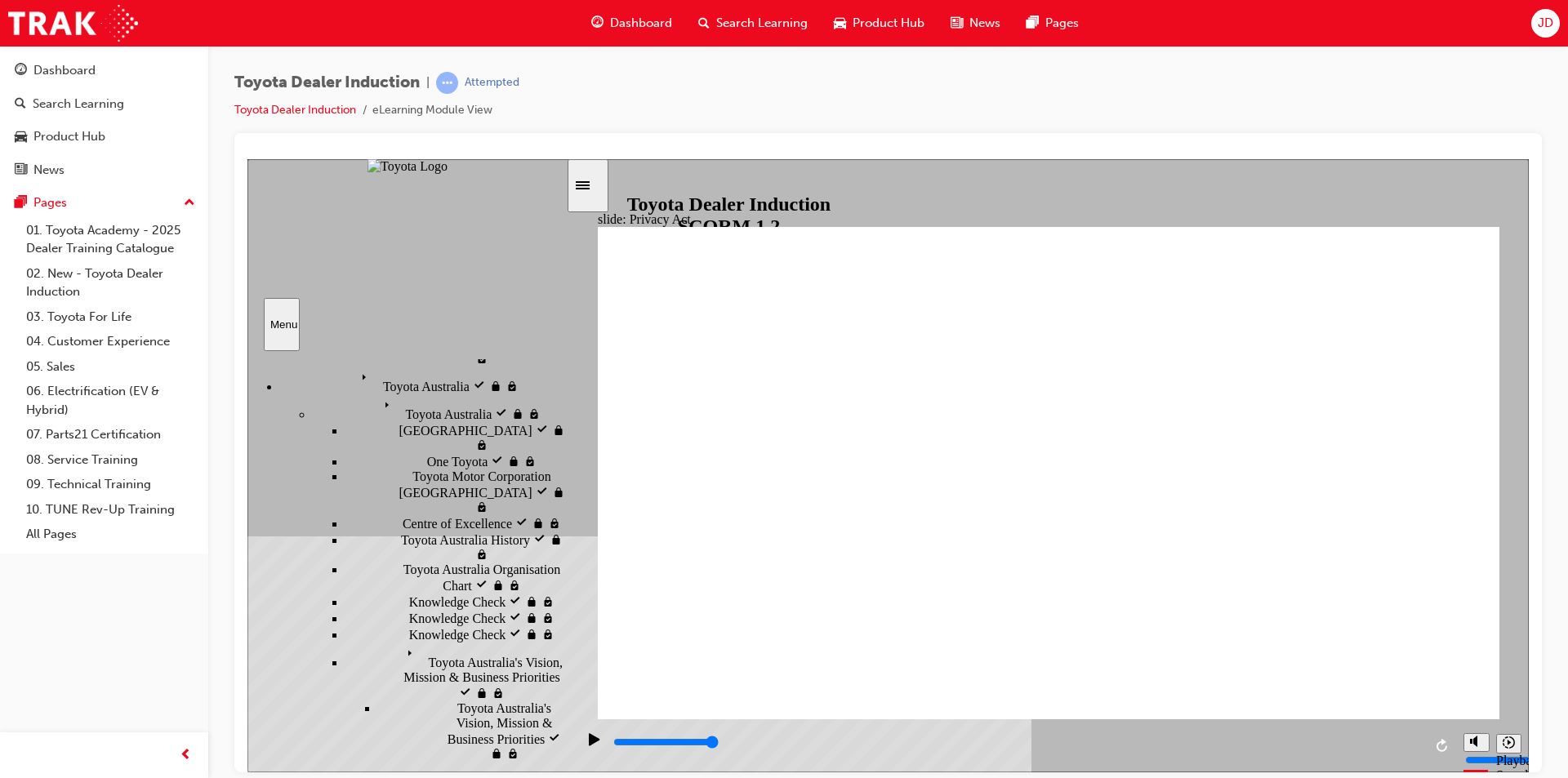
type input "100"
